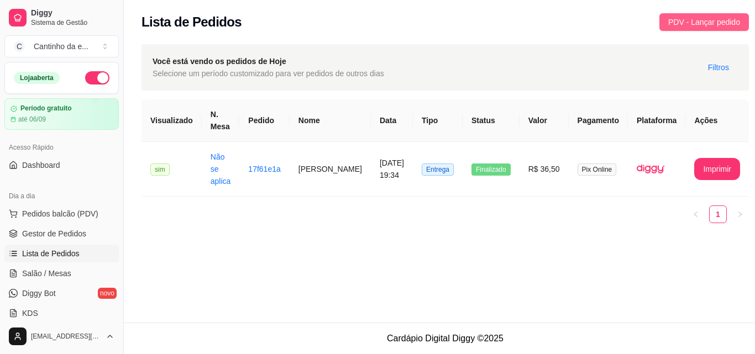
click at [674, 20] on span "PDV - Lançar pedido" at bounding box center [704, 22] width 72 height 12
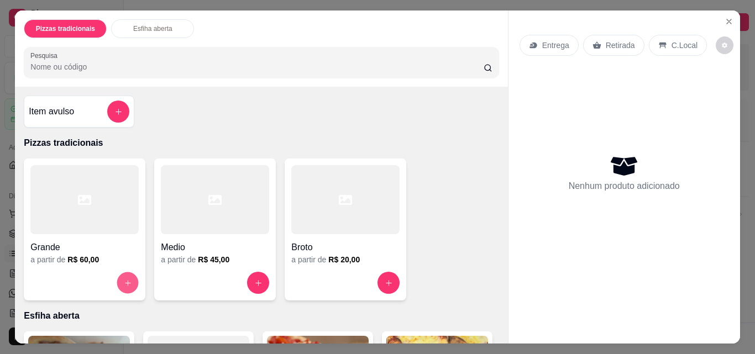
click at [127, 280] on icon "increase-product-quantity" at bounding box center [128, 283] width 8 height 8
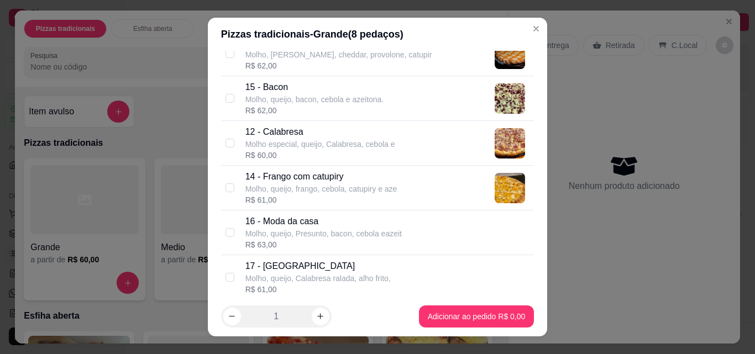
scroll to position [111, 0]
click at [284, 149] on p "Molho especial, queijo, Calabresa, cebola e" at bounding box center [320, 143] width 150 height 11
checkbox input "true"
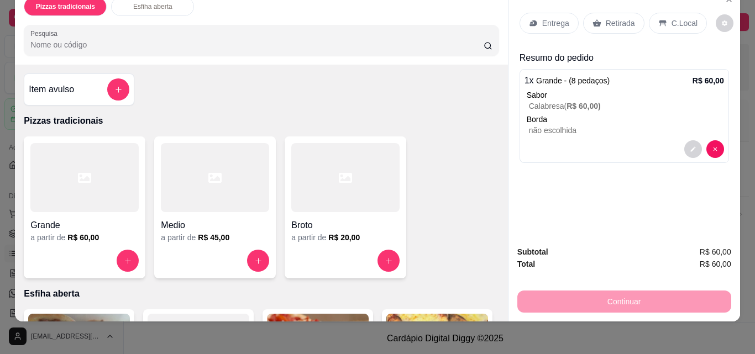
scroll to position [29, 0]
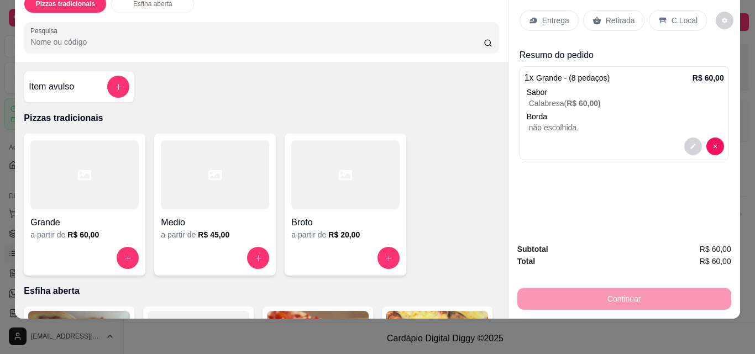
click at [594, 292] on div "Continuar" at bounding box center [624, 297] width 214 height 25
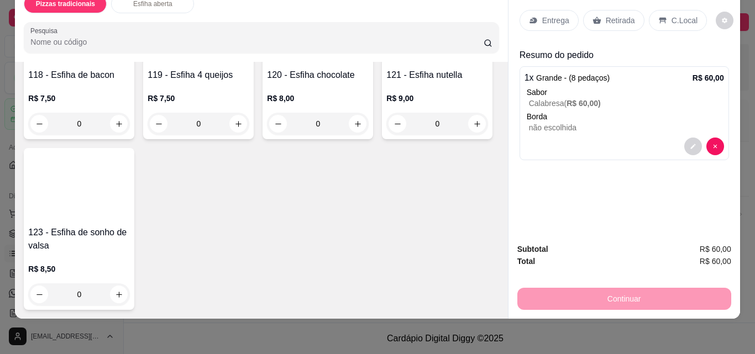
scroll to position [815, 0]
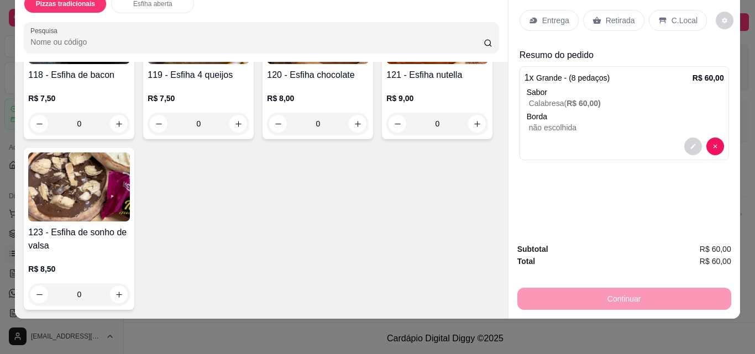
click at [563, 260] on div "Subtotal R$ 60,00 Total R$ 60,00 Continuar" at bounding box center [624, 276] width 214 height 67
click at [612, 15] on p "Retirada" at bounding box center [620, 20] width 29 height 11
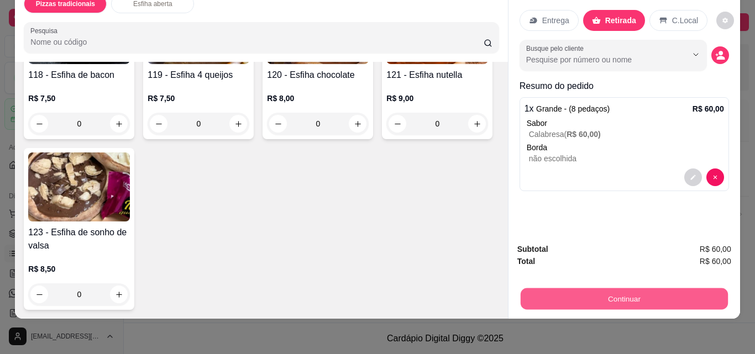
click at [614, 295] on button "Continuar" at bounding box center [623, 299] width 207 height 22
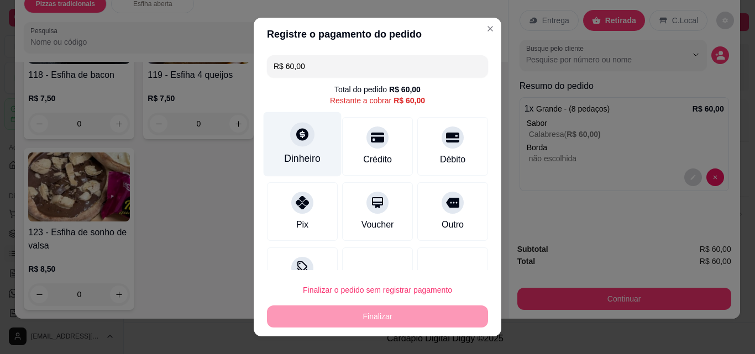
click at [301, 161] on div "Dinheiro" at bounding box center [302, 158] width 36 height 14
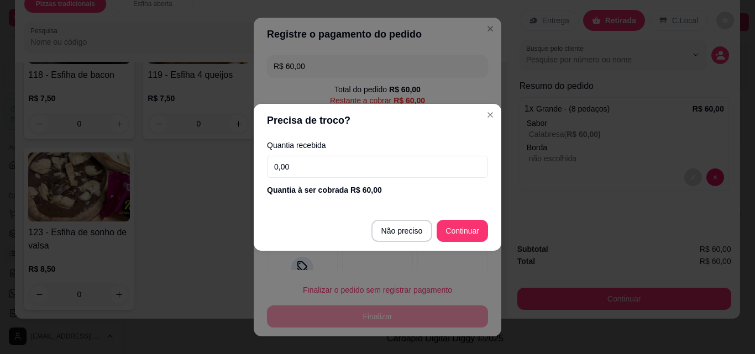
click at [364, 175] on input "0,00" at bounding box center [377, 167] width 221 height 22
type input "60,00"
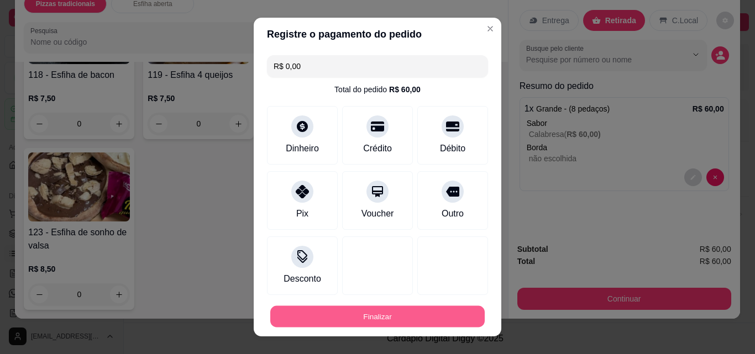
click at [414, 313] on button "Finalizar" at bounding box center [377, 317] width 215 height 22
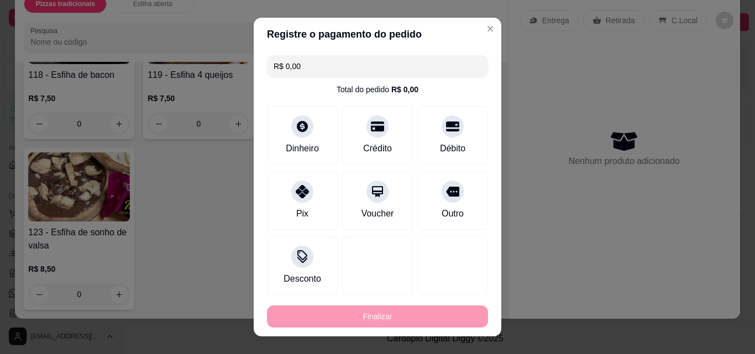
type input "-R$ 60,00"
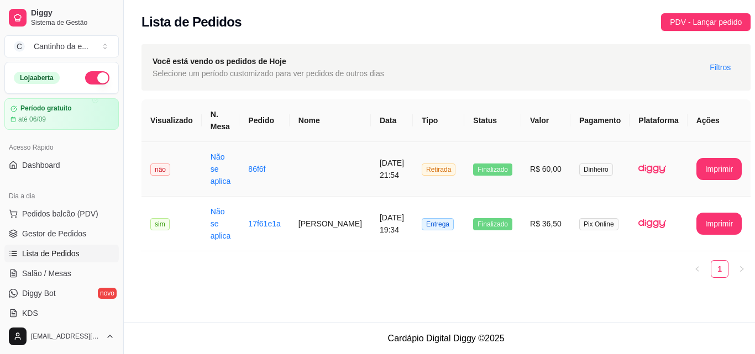
click at [295, 180] on td at bounding box center [330, 169] width 81 height 55
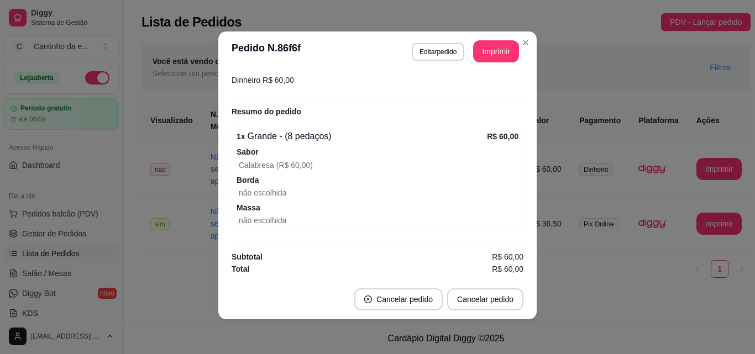
scroll to position [2, 0]
click at [441, 52] on button "Editar pedido" at bounding box center [438, 52] width 53 height 18
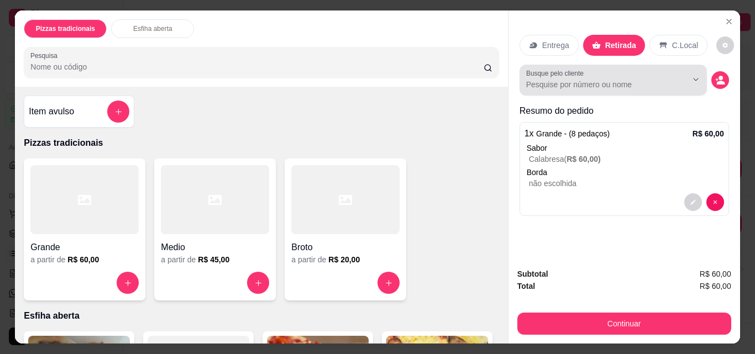
click at [589, 80] on input "Busque pelo cliente" at bounding box center [597, 84] width 143 height 11
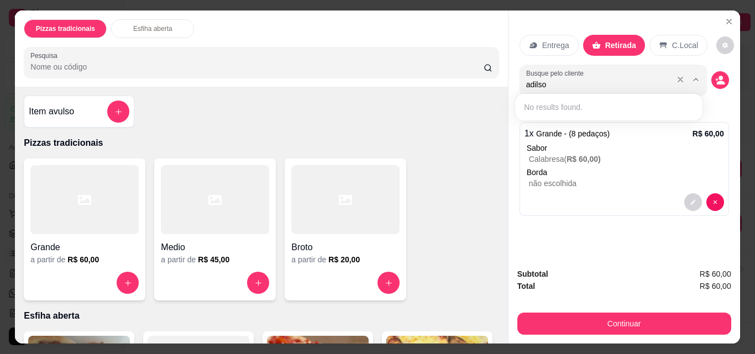
type input "[PERSON_NAME]"
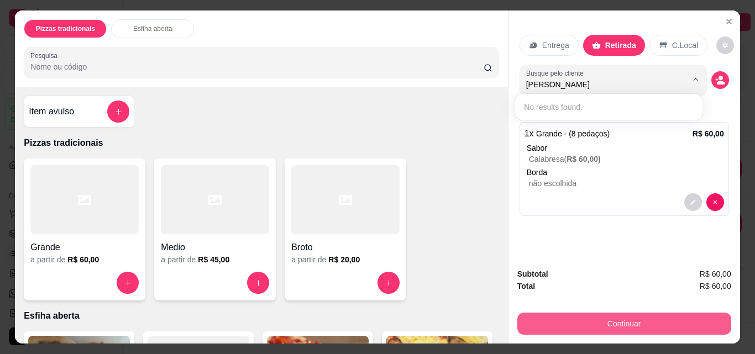
click at [660, 320] on button "Continuar" at bounding box center [624, 324] width 214 height 22
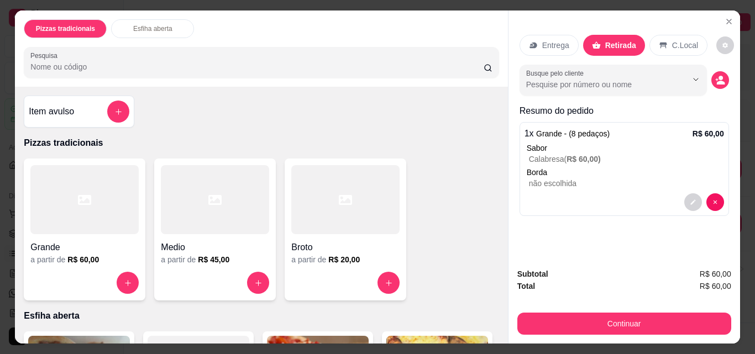
click at [583, 79] on input "Busque pelo cliente" at bounding box center [597, 84] width 143 height 11
type input "[PERSON_NAME]"
click at [721, 76] on button "decrease-product-quantity" at bounding box center [721, 80] width 18 height 18
drag, startPoint x: 726, startPoint y: 70, endPoint x: 717, endPoint y: 77, distance: 11.8
click at [720, 74] on div "Entrega Retirada C.Local Busque pelo cliente Resumo do pedido 1 x Grande - (8 p…" at bounding box center [625, 135] width 232 height 249
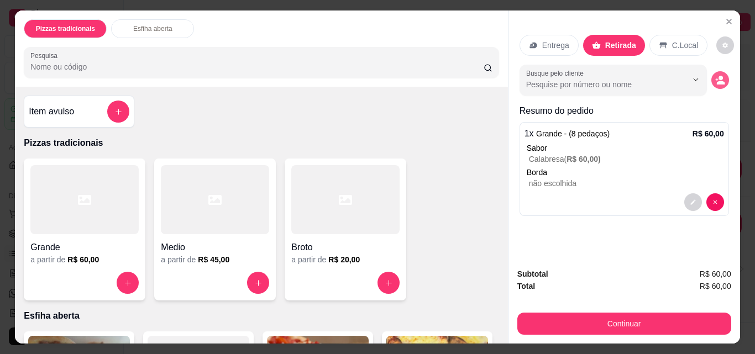
click at [717, 81] on icon "decrease-product-quantity" at bounding box center [720, 83] width 8 height 4
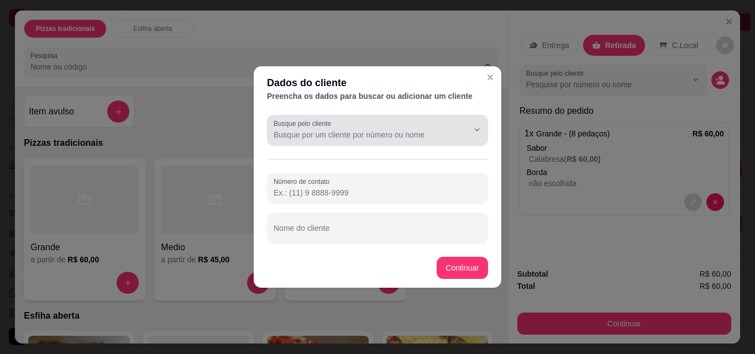
click at [359, 133] on input "Busque pelo cliente" at bounding box center [362, 134] width 177 height 11
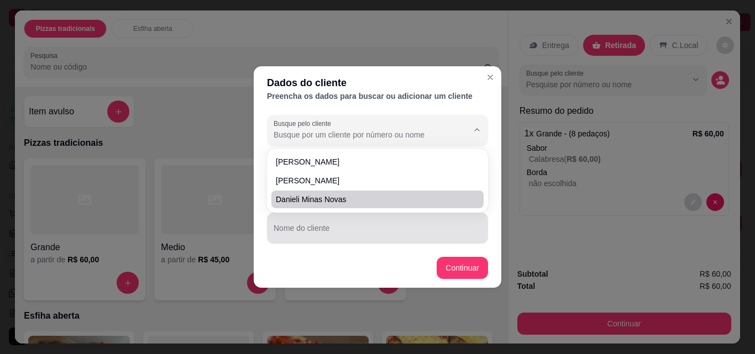
click at [358, 243] on div "Nome do cliente" at bounding box center [377, 228] width 221 height 31
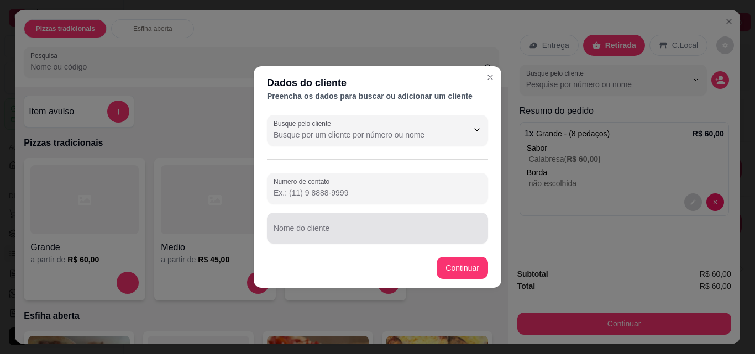
click at [360, 224] on div at bounding box center [378, 228] width 208 height 22
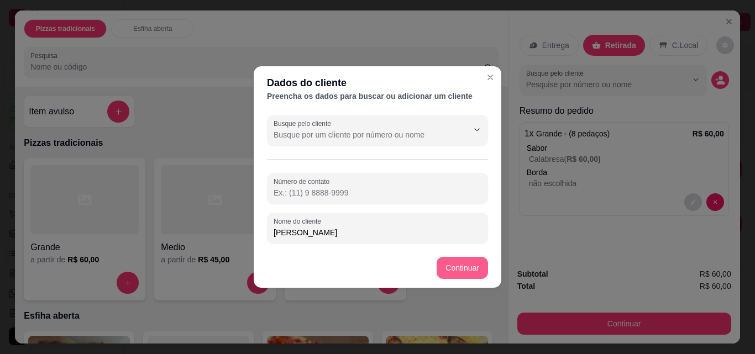
type input "[PERSON_NAME]"
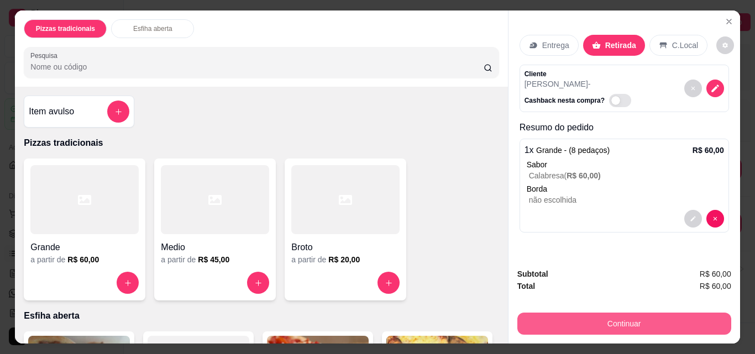
click at [668, 317] on button "Continuar" at bounding box center [624, 324] width 214 height 22
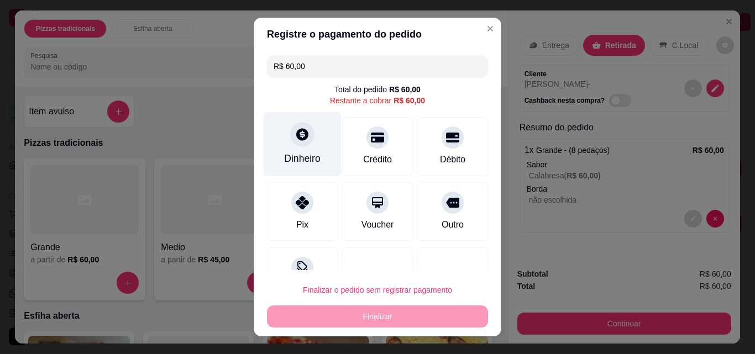
click at [290, 135] on div at bounding box center [302, 134] width 24 height 24
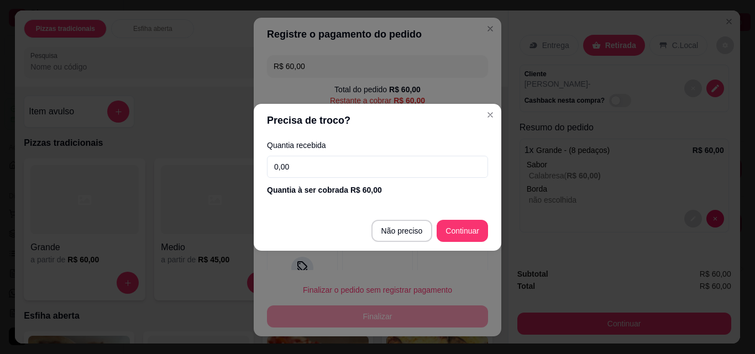
click at [435, 157] on input "0,00" at bounding box center [377, 167] width 221 height 22
type input "60,00"
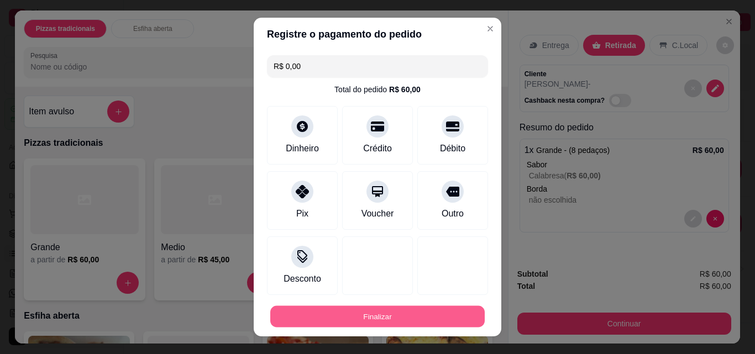
click at [461, 316] on button "Finalizar" at bounding box center [377, 317] width 215 height 22
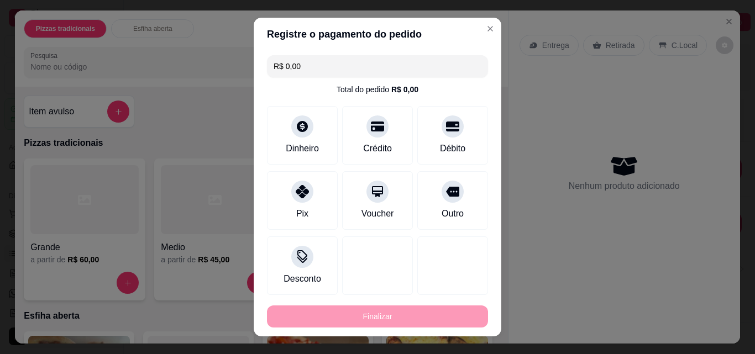
type input "-R$ 60,00"
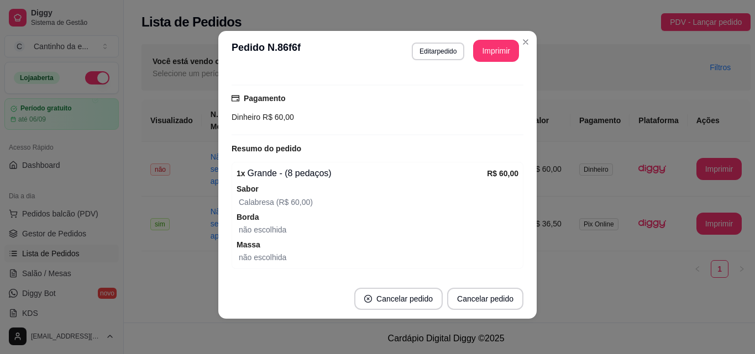
scroll to position [160, 0]
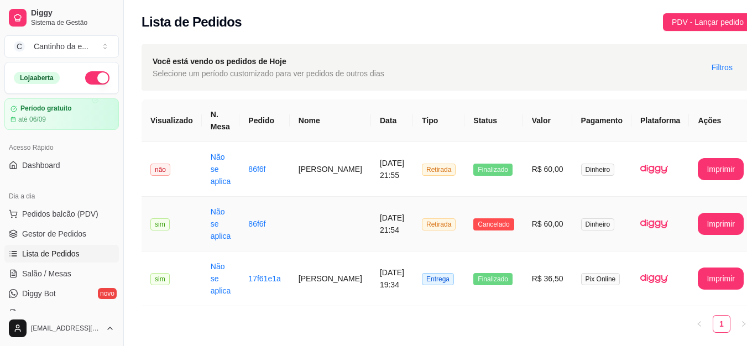
drag, startPoint x: 592, startPoint y: 202, endPoint x: 239, endPoint y: 198, distance: 352.2
click at [239, 198] on td "86f6f" at bounding box center [264, 224] width 50 height 55
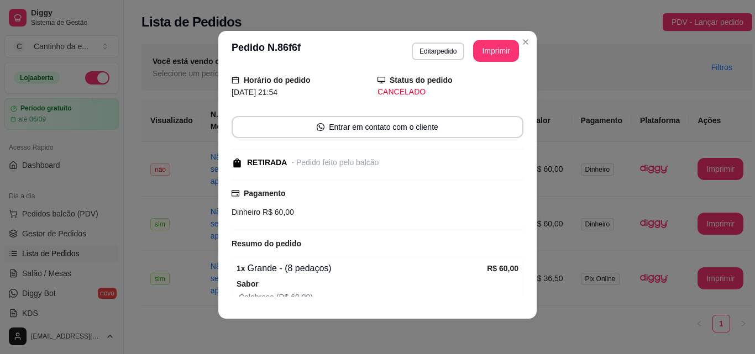
scroll to position [0, 0]
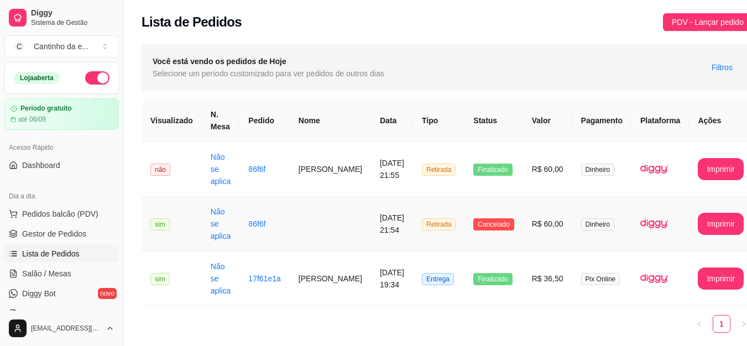
click at [158, 224] on span "sim" at bounding box center [159, 224] width 19 height 12
click at [164, 156] on td "não" at bounding box center [172, 169] width 60 height 55
click at [164, 171] on span "não" at bounding box center [160, 170] width 20 height 12
click at [489, 166] on span "Finalizado" at bounding box center [492, 170] width 39 height 12
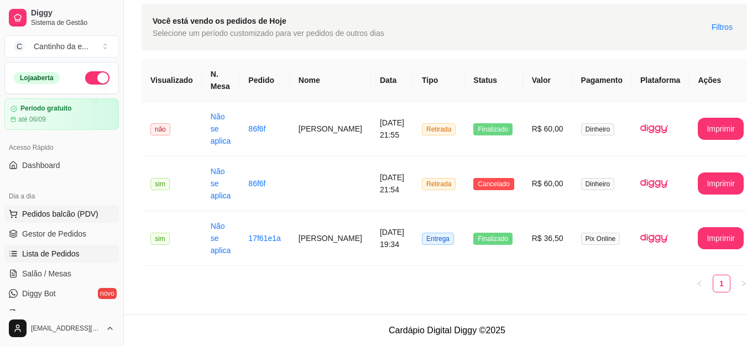
click at [32, 220] on button "Pedidos balcão (PDV)" at bounding box center [61, 214] width 114 height 18
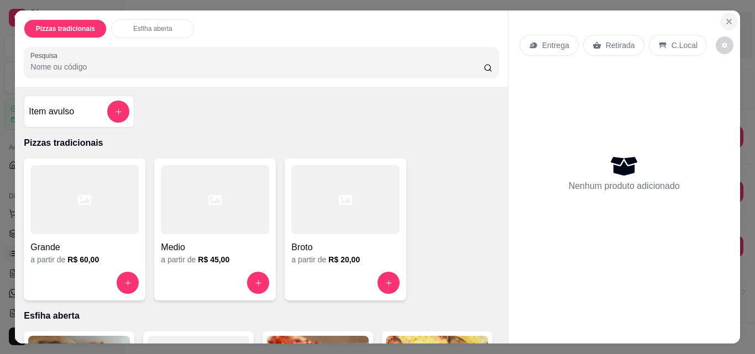
click at [720, 24] on button "Close" at bounding box center [729, 22] width 18 height 18
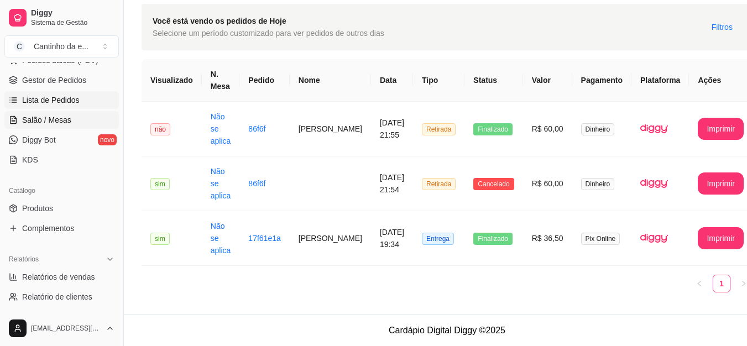
scroll to position [221, 0]
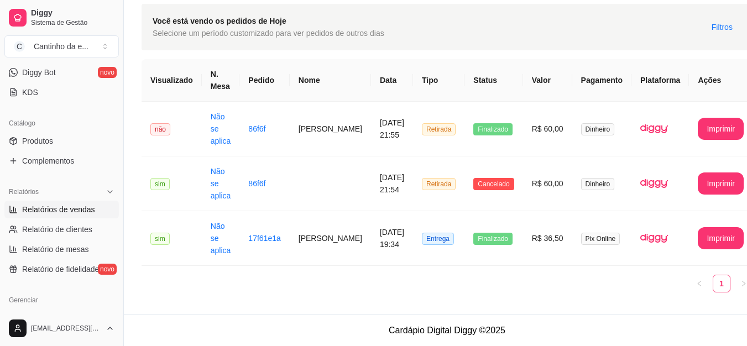
click at [61, 212] on span "Relatórios de vendas" at bounding box center [58, 209] width 73 height 11
select select "ALL"
select select "0"
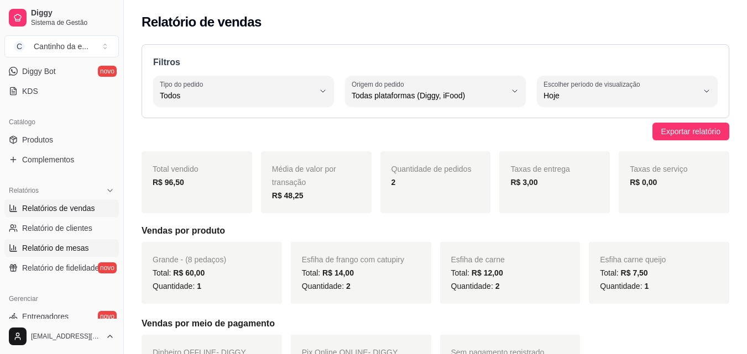
scroll to position [221, 0]
click at [77, 208] on span "Relatórios de vendas" at bounding box center [58, 209] width 73 height 11
click at [71, 234] on span "Relatório de clientes" at bounding box center [57, 229] width 70 height 11
select select "30"
select select "HIGHEST_TOTAL_SPENT_WITH_ORDERS"
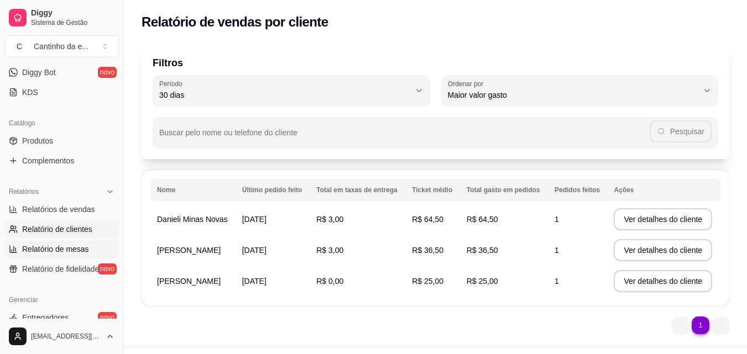
click at [72, 251] on span "Relatório de mesas" at bounding box center [55, 249] width 67 height 11
select select "TOTAL_OF_ORDERS"
select select "7"
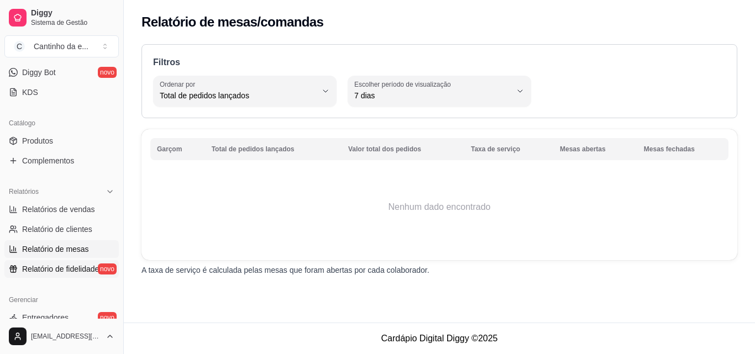
click at [72, 271] on span "Relatório de fidelidade" at bounding box center [60, 269] width 77 height 11
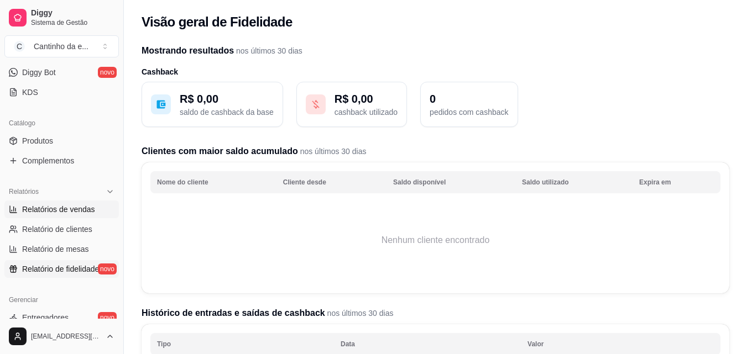
click at [61, 209] on span "Relatórios de vendas" at bounding box center [58, 209] width 73 height 11
select select "ALL"
select select "0"
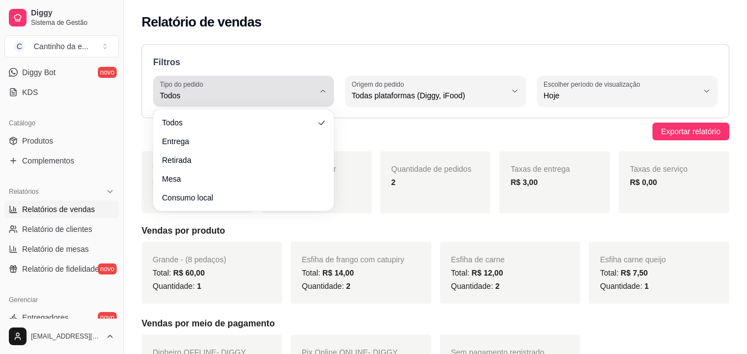
click at [319, 96] on button "Tipo do pedido Todos" at bounding box center [243, 91] width 181 height 31
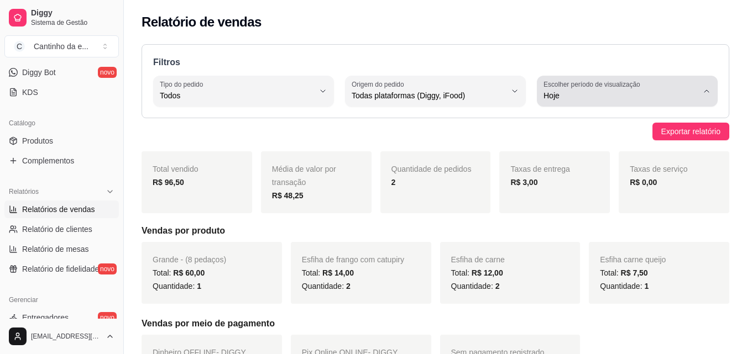
click at [713, 87] on button "Escolher período de visualização Hoje" at bounding box center [627, 91] width 181 height 31
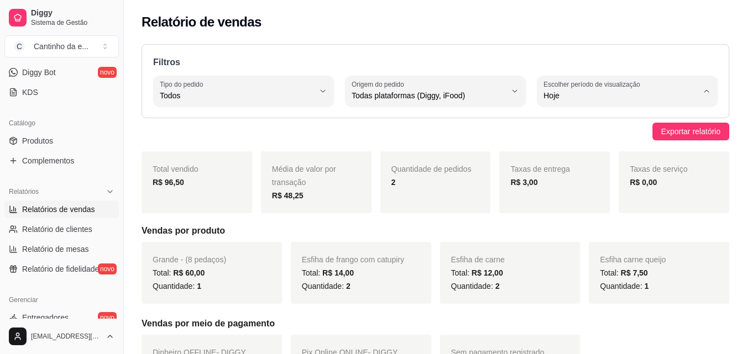
click at [610, 160] on span "7 dias" at bounding box center [622, 158] width 146 height 11
type input "7"
select select "7"
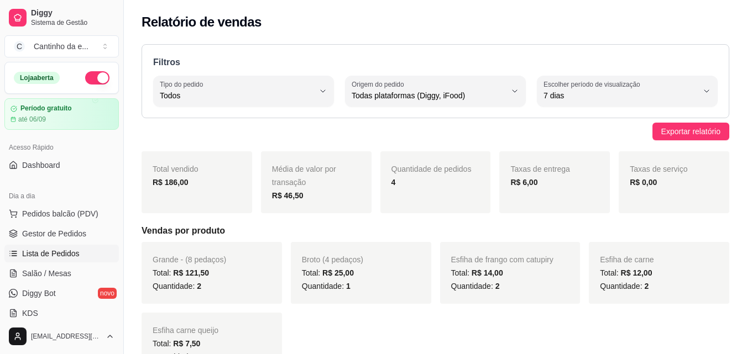
click at [36, 257] on span "Lista de Pedidos" at bounding box center [50, 253] width 57 height 11
